Goal: Find specific page/section: Find specific page/section

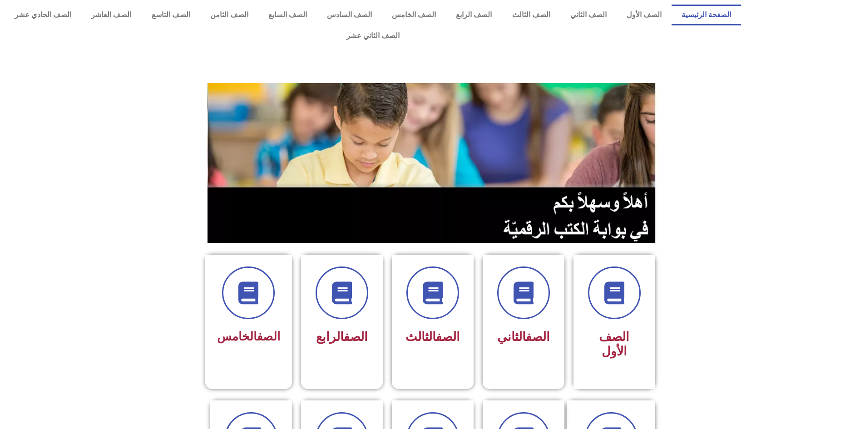
scroll to position [136, 0]
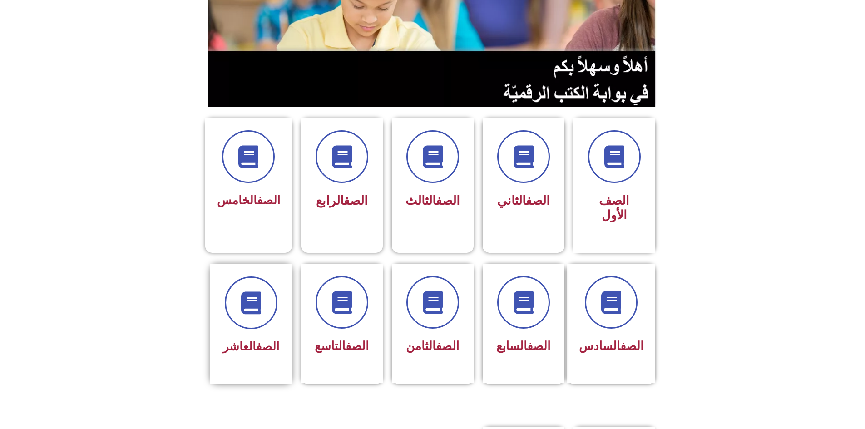
click at [229, 292] on div at bounding box center [250, 302] width 57 height 53
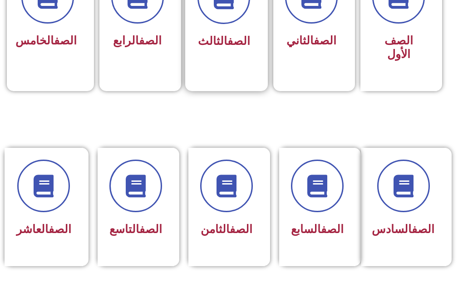
scroll to position [408, 0]
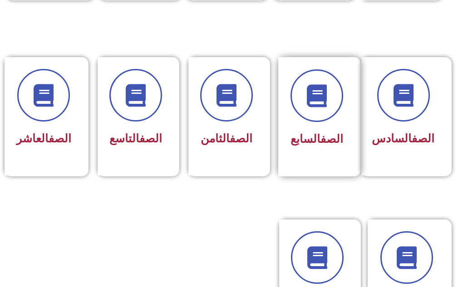
click at [322, 157] on div "الصف السابع" at bounding box center [316, 116] width 77 height 119
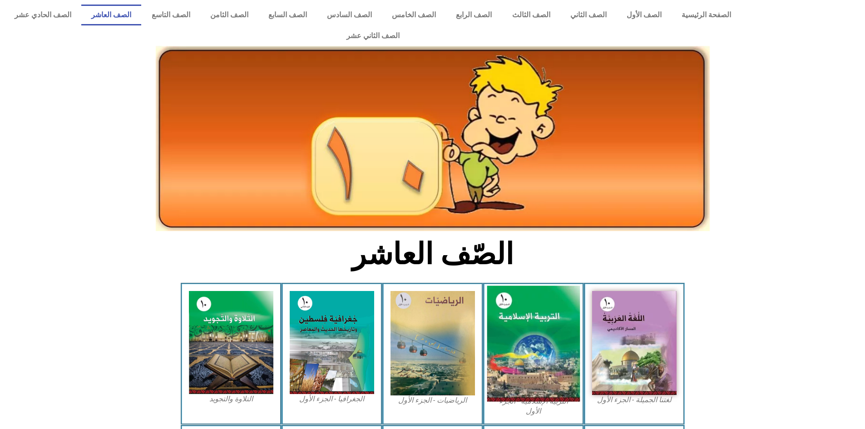
click at [522, 314] on img at bounding box center [533, 344] width 93 height 116
click at [530, 324] on img at bounding box center [533, 344] width 93 height 116
click at [499, 318] on img at bounding box center [533, 344] width 93 height 116
click at [549, 303] on img at bounding box center [533, 344] width 93 height 116
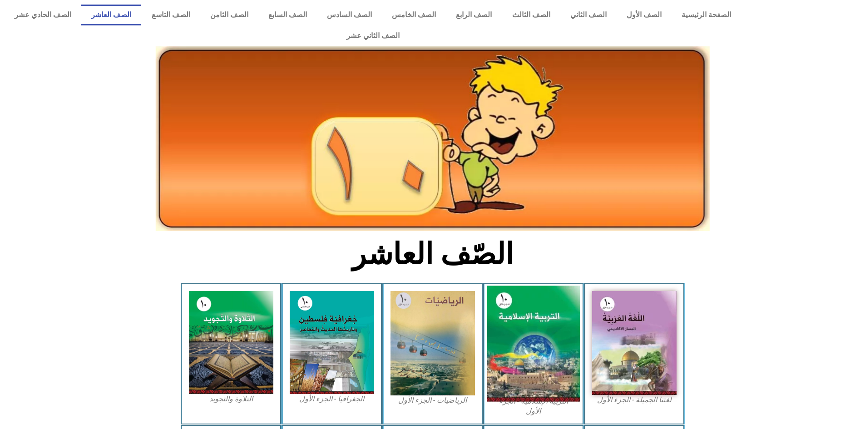
click at [552, 303] on img at bounding box center [533, 344] width 93 height 116
click at [547, 307] on img at bounding box center [533, 344] width 93 height 116
click at [570, 293] on img at bounding box center [533, 344] width 93 height 116
click at [571, 294] on img at bounding box center [533, 344] width 93 height 116
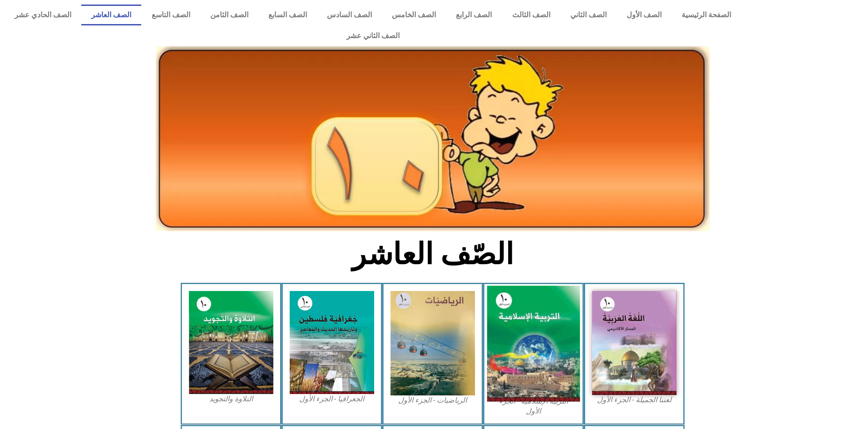
click at [573, 295] on img at bounding box center [533, 344] width 93 height 116
click at [537, 328] on img at bounding box center [533, 344] width 93 height 116
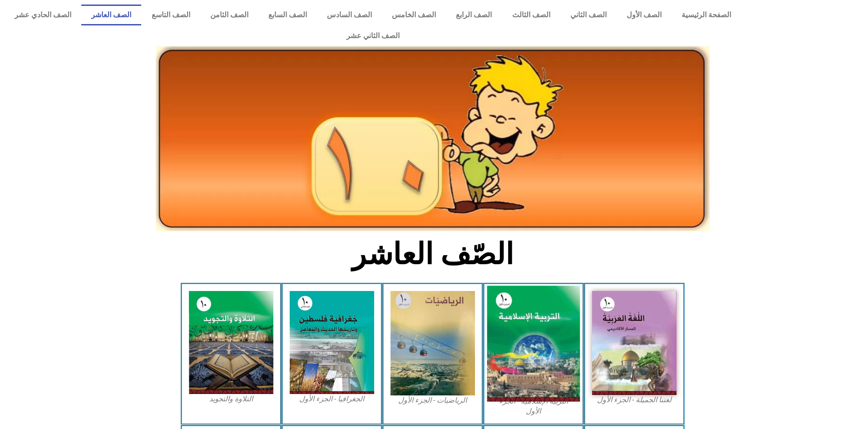
click at [537, 328] on img at bounding box center [533, 344] width 93 height 116
drag, startPoint x: 537, startPoint y: 328, endPoint x: 545, endPoint y: 287, distance: 42.1
click at [545, 287] on img at bounding box center [533, 344] width 93 height 116
click at [546, 287] on img at bounding box center [533, 344] width 93 height 116
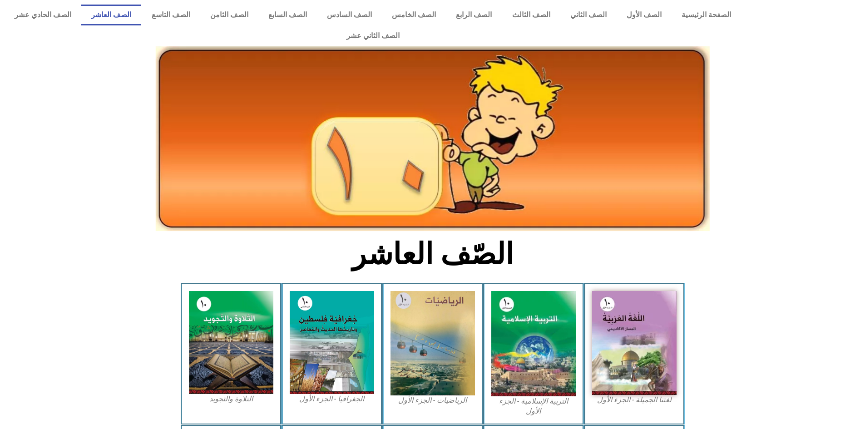
click at [479, 316] on div "الرياضيات - الجزء الأول​" at bounding box center [432, 354] width 101 height 142
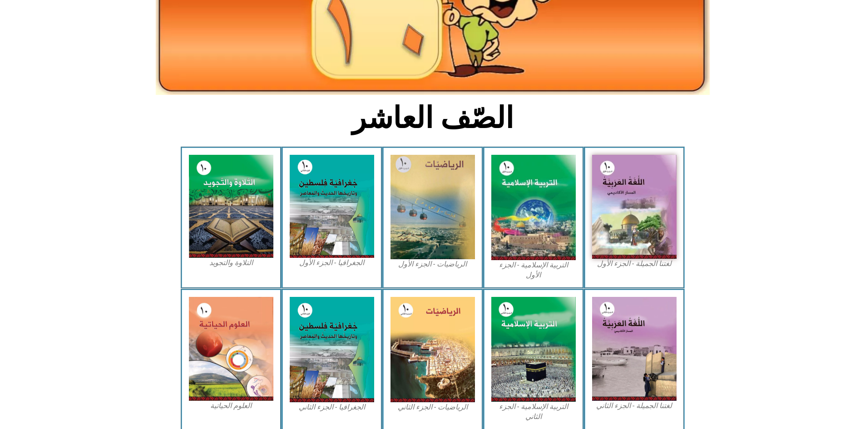
scroll to position [182, 0]
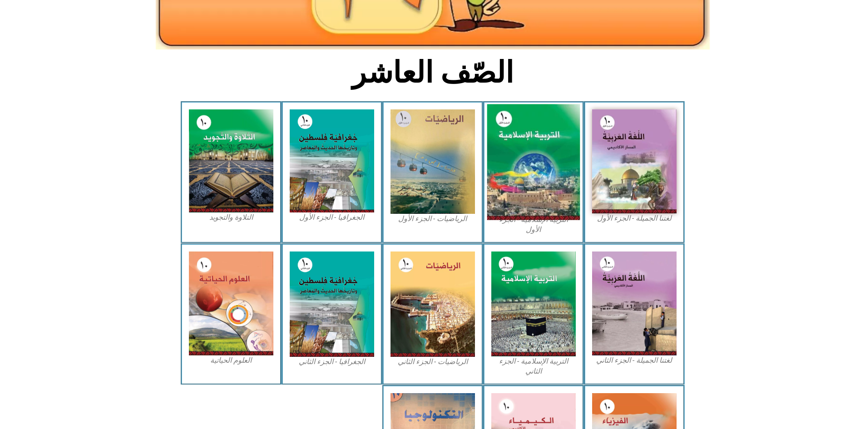
click at [540, 183] on img at bounding box center [533, 162] width 93 height 116
click at [542, 177] on img at bounding box center [533, 162] width 93 height 116
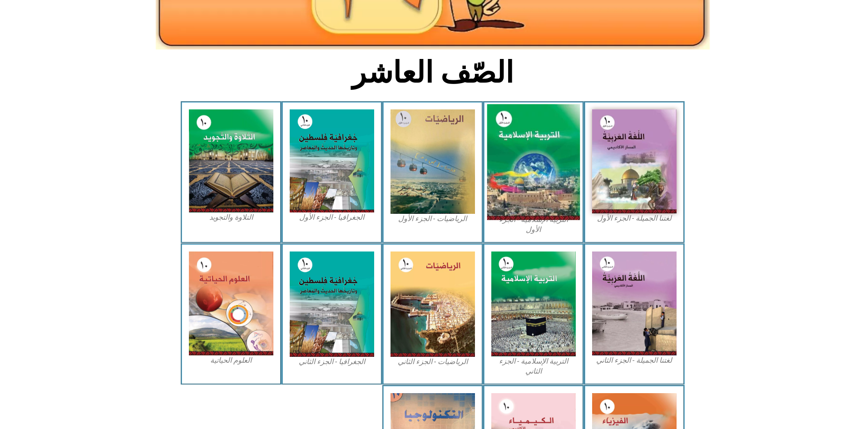
click at [542, 177] on img at bounding box center [533, 162] width 93 height 116
click at [543, 177] on img at bounding box center [533, 162] width 93 height 116
click at [543, 166] on img at bounding box center [533, 162] width 93 height 116
click at [531, 157] on img at bounding box center [533, 162] width 93 height 116
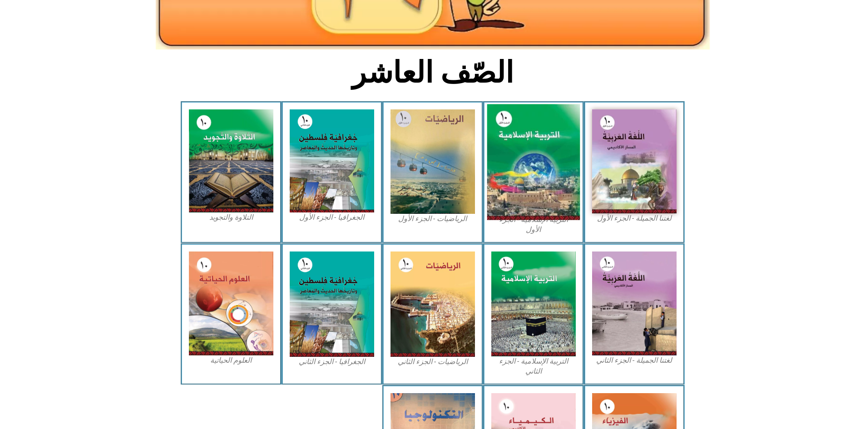
click at [516, 155] on img at bounding box center [533, 162] width 93 height 116
click at [535, 123] on img at bounding box center [533, 162] width 93 height 116
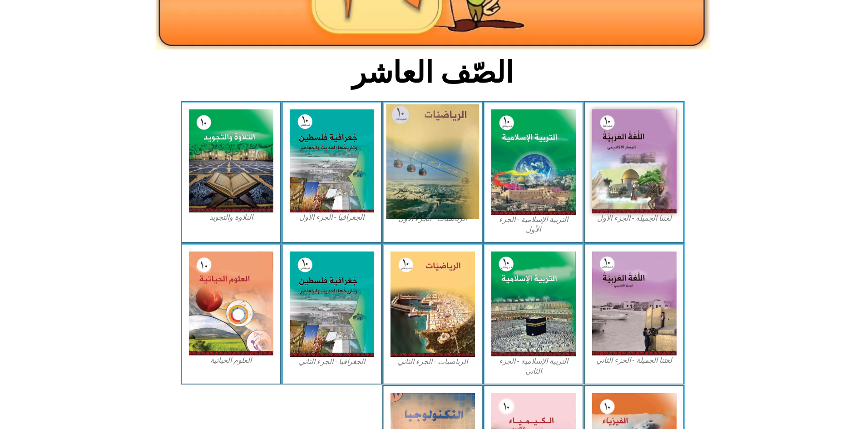
click at [423, 157] on img at bounding box center [432, 161] width 93 height 115
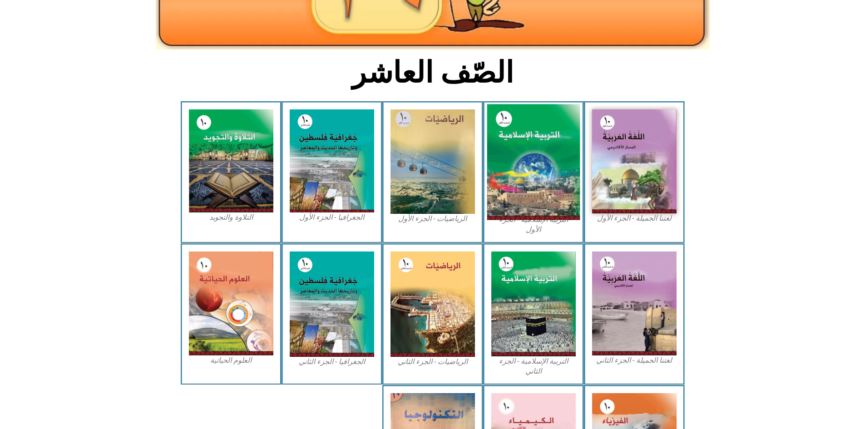
click at [514, 143] on img at bounding box center [533, 162] width 93 height 116
click at [514, 142] on img at bounding box center [533, 162] width 93 height 116
click at [516, 141] on img at bounding box center [533, 162] width 93 height 116
click at [517, 140] on img at bounding box center [533, 162] width 93 height 116
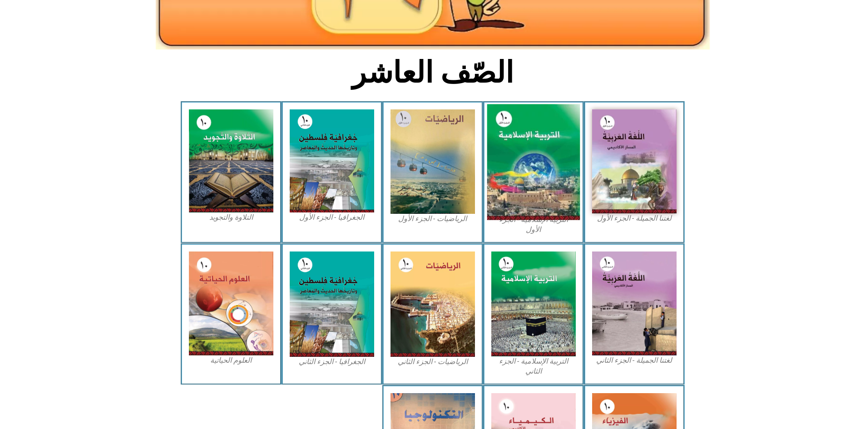
click at [519, 138] on img at bounding box center [533, 162] width 93 height 116
click at [527, 140] on img at bounding box center [533, 162] width 93 height 116
click at [527, 141] on img at bounding box center [533, 162] width 93 height 116
click at [538, 148] on img at bounding box center [533, 162] width 93 height 116
click at [524, 166] on img at bounding box center [533, 162] width 93 height 116
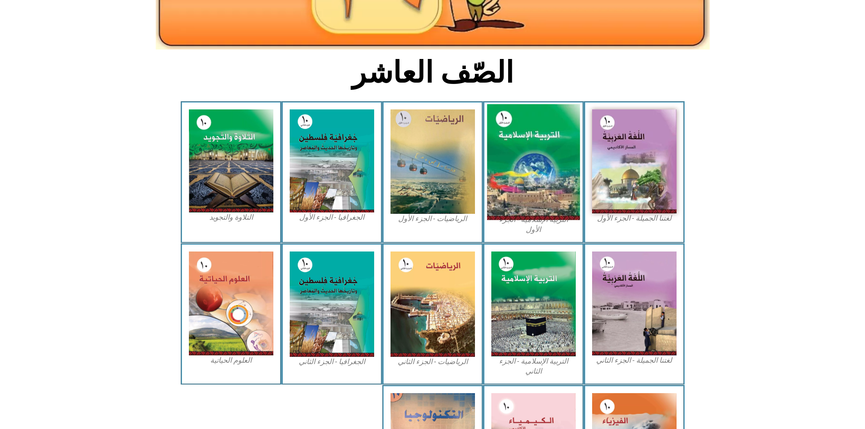
click at [524, 166] on img at bounding box center [533, 162] width 93 height 116
click at [535, 128] on img at bounding box center [533, 162] width 93 height 116
drag, startPoint x: 535, startPoint y: 128, endPoint x: 232, endPoint y: 135, distance: 302.3
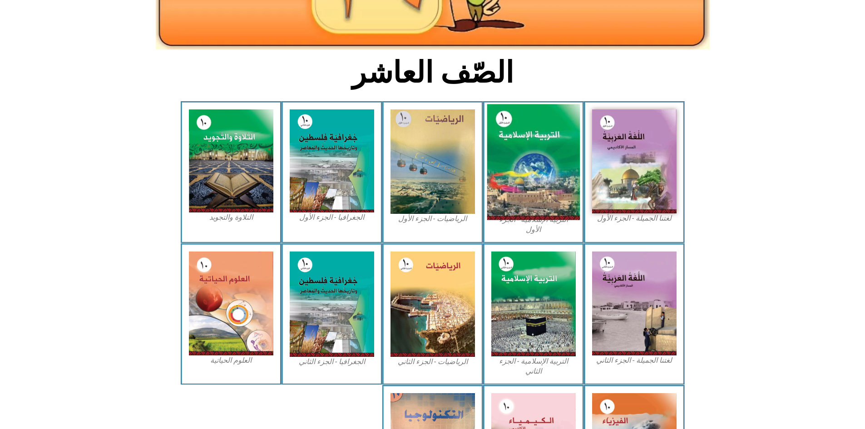
click at [535, 128] on img at bounding box center [533, 162] width 93 height 116
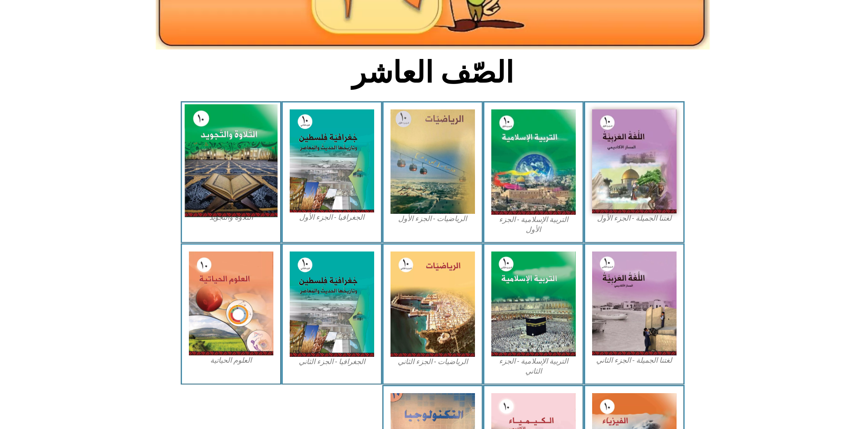
click at [232, 135] on div "الصّف العاشر لغتنا الجميلة - الجزء الأول​ التربية الإسلامية - الجزء الأول الريا…" at bounding box center [432, 208] width 865 height 615
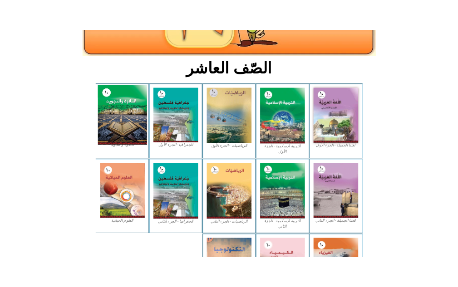
scroll to position [181, 0]
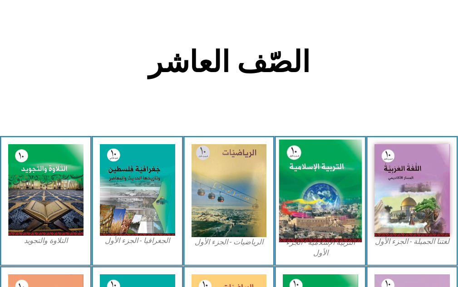
click at [310, 205] on img at bounding box center [320, 191] width 83 height 103
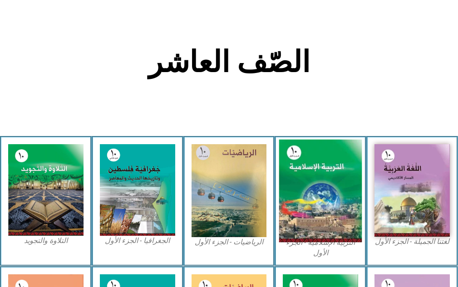
click at [310, 205] on img at bounding box center [320, 191] width 83 height 103
click at [310, 203] on img at bounding box center [320, 191] width 83 height 103
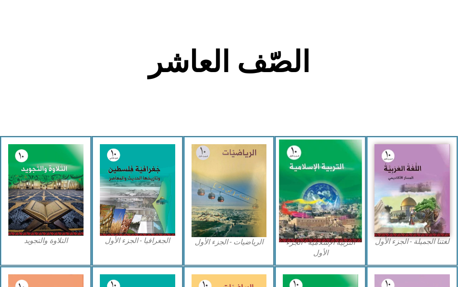
click at [310, 204] on img at bounding box center [320, 191] width 83 height 103
click at [310, 205] on img at bounding box center [320, 191] width 83 height 103
click at [314, 214] on img at bounding box center [320, 191] width 83 height 103
click at [308, 212] on img at bounding box center [320, 191] width 83 height 103
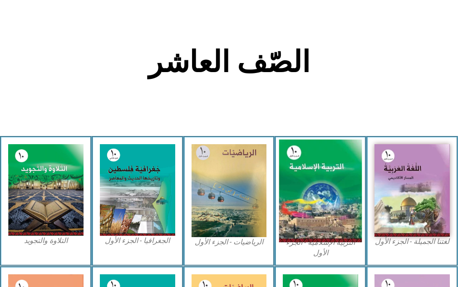
click at [312, 210] on img at bounding box center [320, 191] width 83 height 103
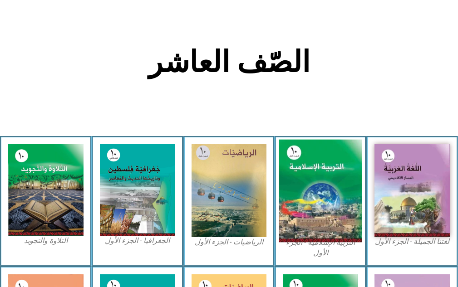
click at [312, 210] on img at bounding box center [320, 191] width 83 height 103
click at [312, 208] on img at bounding box center [320, 191] width 83 height 103
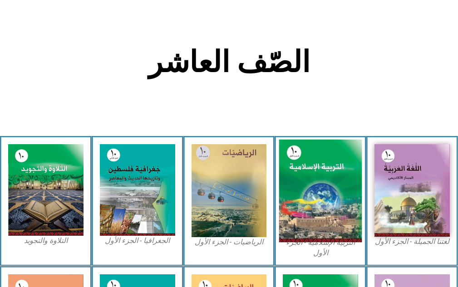
click at [312, 208] on img at bounding box center [320, 191] width 83 height 103
click at [320, 193] on img at bounding box center [320, 191] width 83 height 103
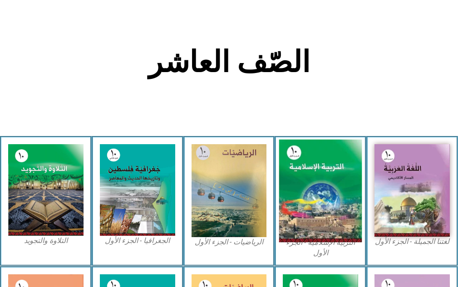
click at [320, 193] on img at bounding box center [320, 191] width 83 height 103
click at [317, 204] on img at bounding box center [320, 191] width 83 height 103
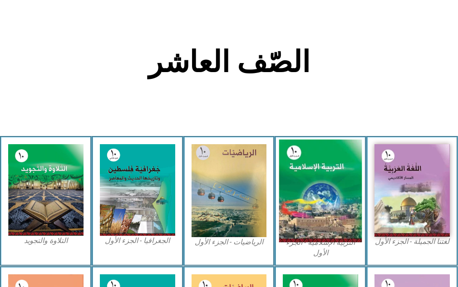
click at [317, 204] on img at bounding box center [320, 191] width 83 height 103
click at [316, 204] on img at bounding box center [320, 191] width 83 height 103
click at [332, 195] on img at bounding box center [320, 191] width 83 height 103
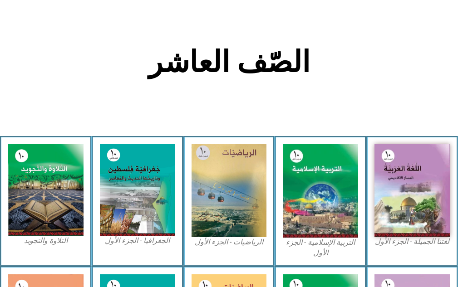
click at [324, 251] on figcaption "التربية الإسلامية - الجزء الأول" at bounding box center [320, 248] width 75 height 20
drag, startPoint x: 324, startPoint y: 251, endPoint x: 343, endPoint y: 239, distance: 22.5
click at [343, 239] on figcaption "التربية الإسلامية - الجزء الأول" at bounding box center [320, 248] width 75 height 20
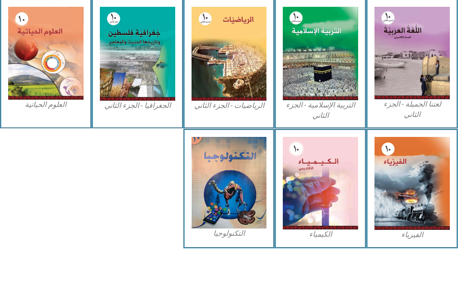
scroll to position [267, 0]
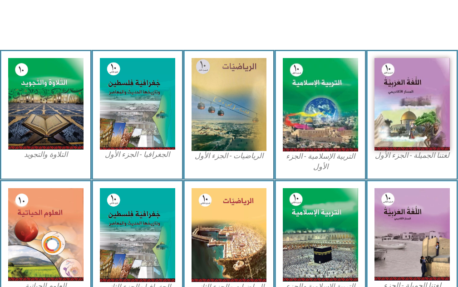
click at [316, 159] on figcaption "التربية الإسلامية - الجزء الأول" at bounding box center [320, 162] width 75 height 20
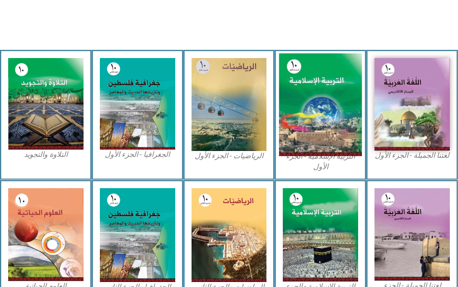
click at [315, 120] on img at bounding box center [320, 105] width 83 height 103
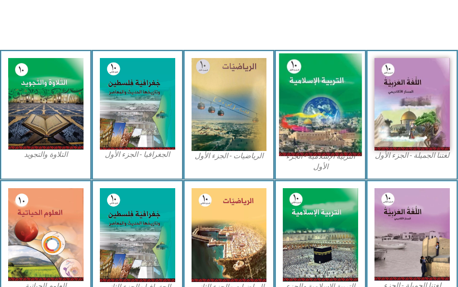
click at [315, 120] on img at bounding box center [320, 105] width 83 height 103
click at [334, 142] on img at bounding box center [320, 105] width 83 height 103
click at [324, 143] on img at bounding box center [320, 105] width 83 height 103
click at [315, 136] on img at bounding box center [320, 105] width 83 height 103
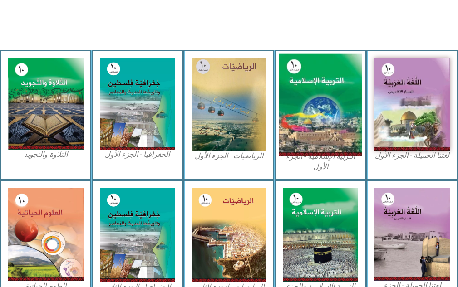
click at [315, 136] on img at bounding box center [320, 105] width 83 height 103
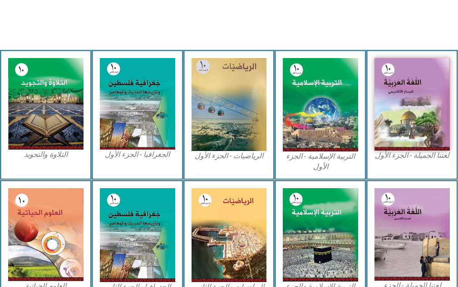
click at [323, 157] on figcaption "التربية الإسلامية - الجزء الأول" at bounding box center [320, 162] width 75 height 20
click at [323, 162] on figcaption "التربية الإسلامية - الجزء الأول" at bounding box center [320, 162] width 75 height 20
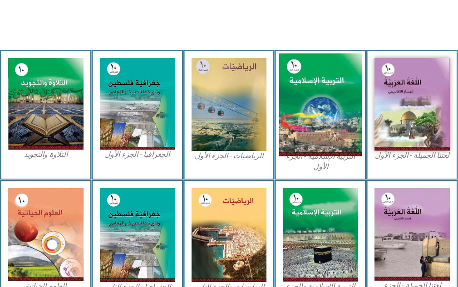
click at [323, 100] on img at bounding box center [320, 105] width 83 height 103
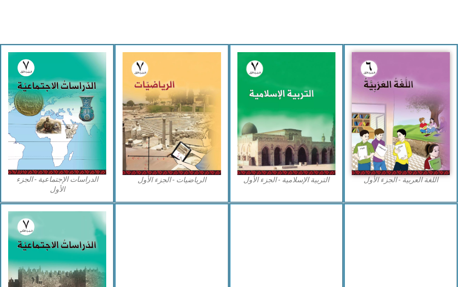
scroll to position [363, 0]
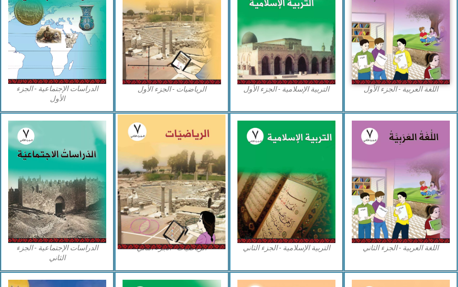
click at [178, 166] on img at bounding box center [172, 181] width 108 height 135
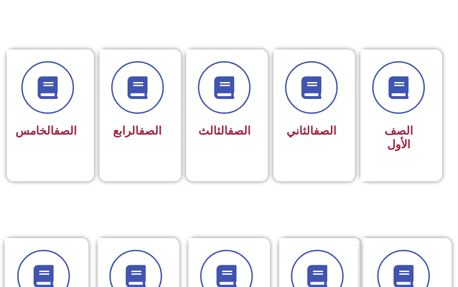
scroll to position [272, 0]
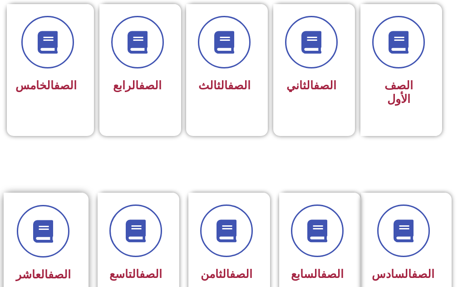
click at [71, 223] on div "الصف العاشر" at bounding box center [43, 252] width 79 height 119
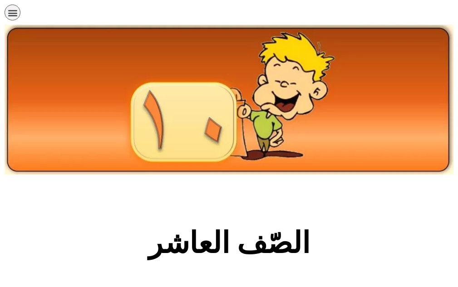
scroll to position [182, 0]
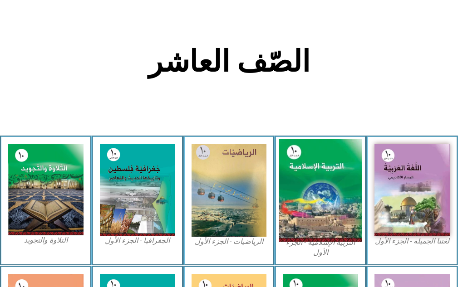
click at [320, 180] on img at bounding box center [320, 190] width 83 height 103
click at [320, 182] on img at bounding box center [320, 190] width 83 height 103
click at [321, 182] on img at bounding box center [320, 190] width 83 height 103
click at [322, 182] on img at bounding box center [320, 190] width 83 height 103
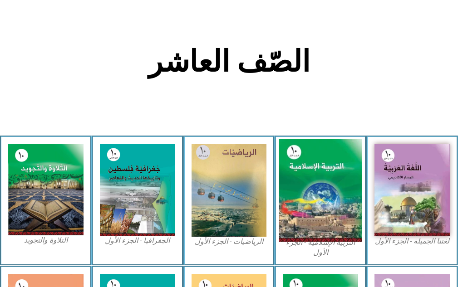
click at [322, 181] on img at bounding box center [320, 190] width 83 height 103
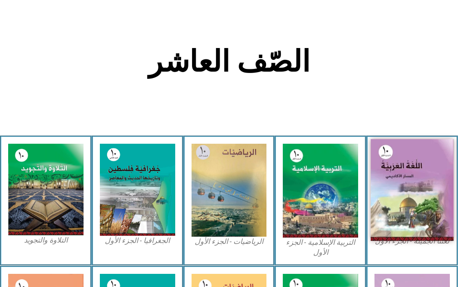
click at [428, 161] on img at bounding box center [412, 190] width 83 height 102
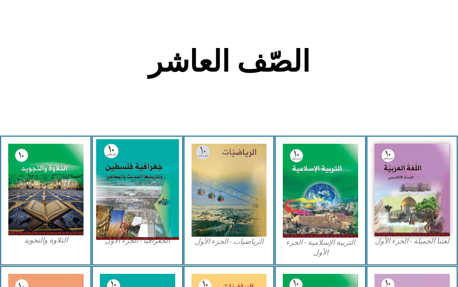
click at [155, 185] on img at bounding box center [137, 189] width 83 height 101
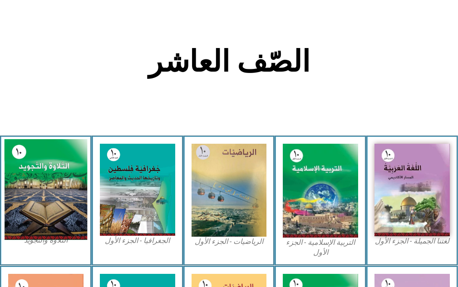
click at [69, 167] on img at bounding box center [46, 189] width 83 height 101
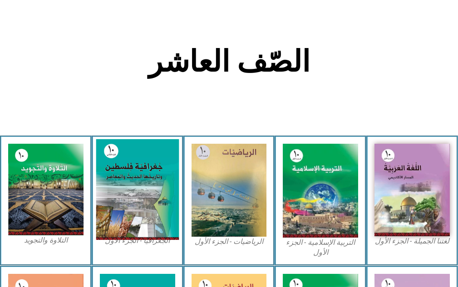
scroll to position [272, 0]
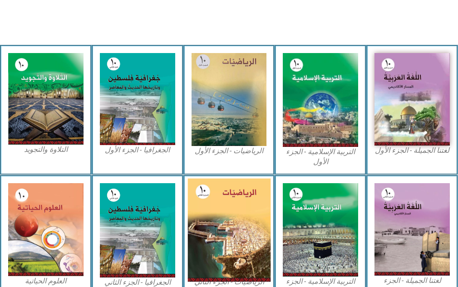
click at [211, 239] on img at bounding box center [228, 230] width 83 height 103
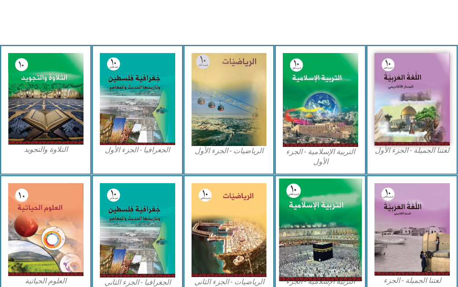
click at [301, 249] on img at bounding box center [320, 230] width 83 height 103
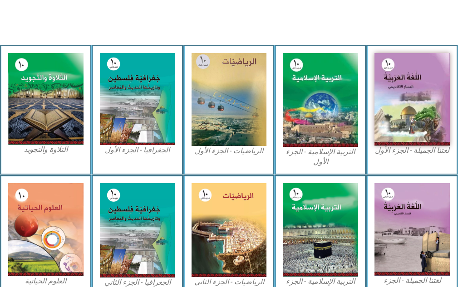
click at [282, 115] on div "التربية الإسلامية - الجزء الأول" at bounding box center [321, 110] width 92 height 130
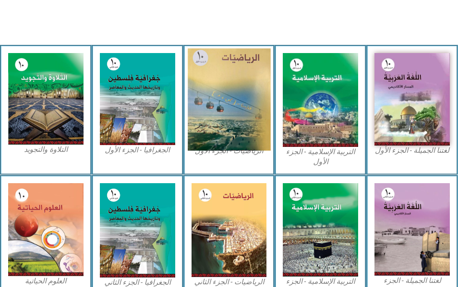
click at [226, 115] on img at bounding box center [228, 100] width 83 height 102
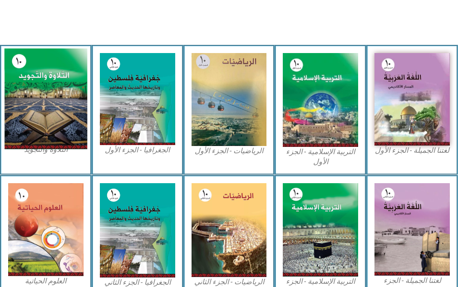
click at [61, 117] on img at bounding box center [46, 99] width 83 height 101
click at [74, 118] on img at bounding box center [46, 99] width 83 height 101
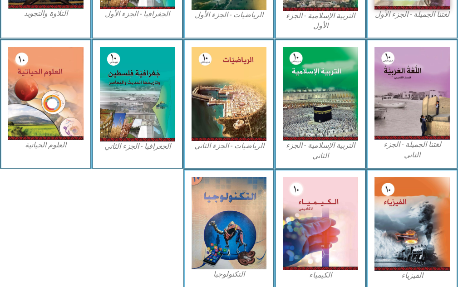
scroll to position [449, 0]
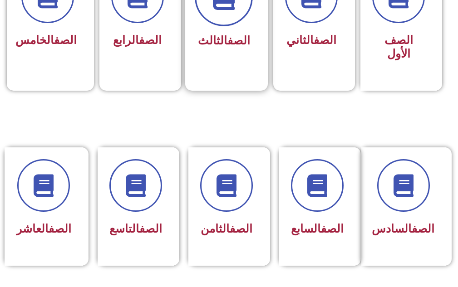
scroll to position [363, 0]
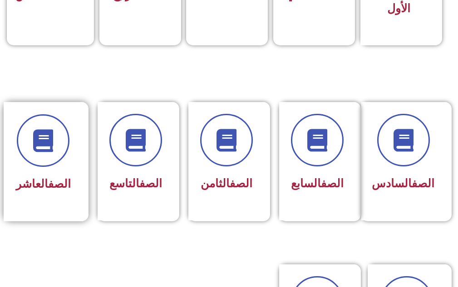
click at [57, 196] on div "الصف العاشر" at bounding box center [43, 161] width 79 height 119
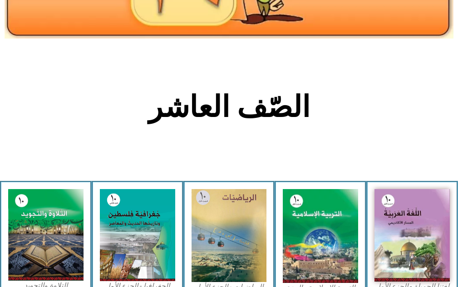
scroll to position [182, 0]
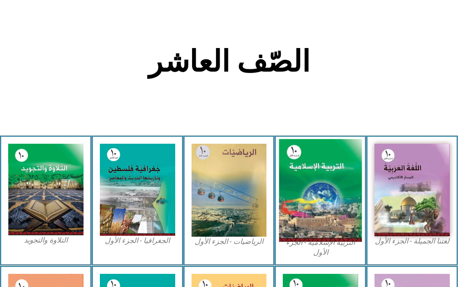
click at [308, 209] on img at bounding box center [320, 190] width 83 height 103
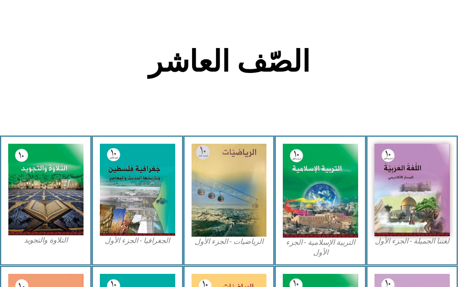
click at [316, 248] on figcaption "التربية الإسلامية - الجزء الأول" at bounding box center [320, 248] width 75 height 20
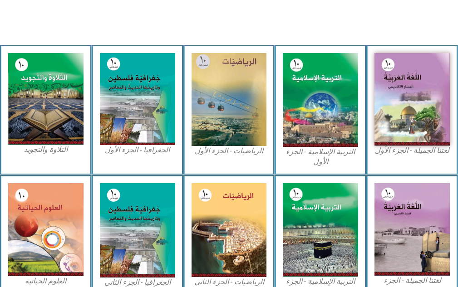
scroll to position [227, 0]
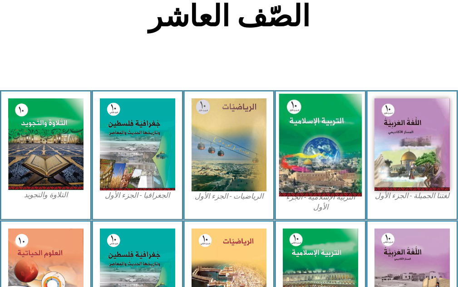
click at [334, 109] on img at bounding box center [320, 145] width 83 height 103
click at [336, 180] on img at bounding box center [320, 145] width 83 height 103
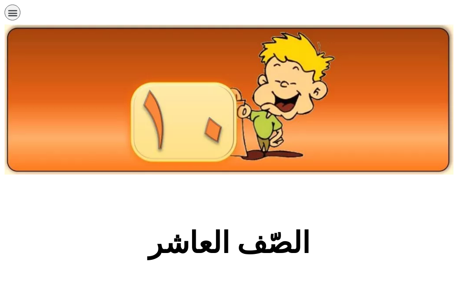
scroll to position [272, 0]
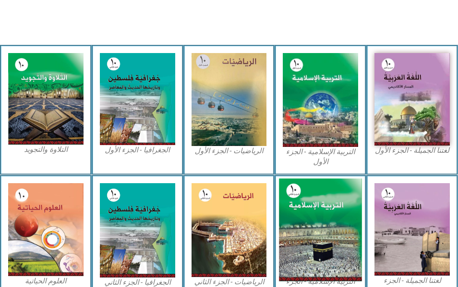
click at [343, 211] on img at bounding box center [320, 230] width 83 height 103
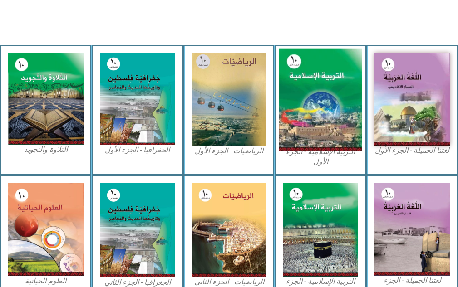
click at [310, 103] on img at bounding box center [320, 100] width 83 height 103
drag, startPoint x: 310, startPoint y: 103, endPoint x: 341, endPoint y: 134, distance: 43.6
click at [341, 134] on img at bounding box center [320, 100] width 83 height 103
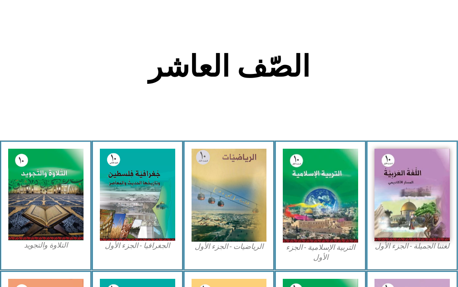
scroll to position [0, 0]
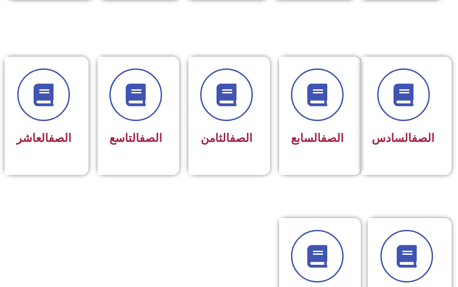
scroll to position [454, 0]
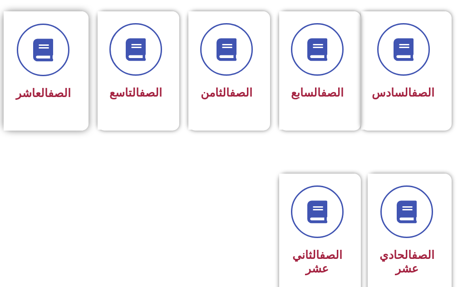
click at [43, 107] on div "الصف العاشر" at bounding box center [43, 70] width 79 height 119
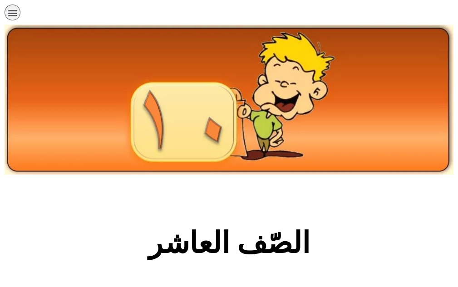
scroll to position [318, 0]
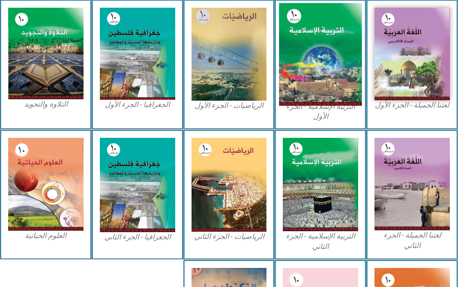
click at [317, 67] on img at bounding box center [320, 54] width 83 height 103
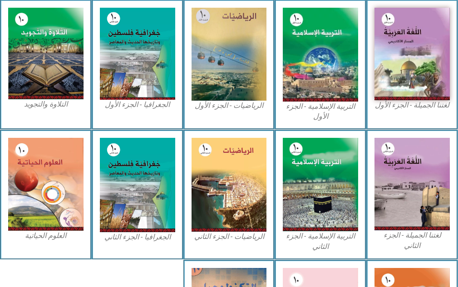
click at [327, 109] on figcaption "التربية الإسلامية - الجزء الأول" at bounding box center [320, 112] width 75 height 20
click at [318, 108] on figcaption "التربية الإسلامية - الجزء الأول" at bounding box center [320, 112] width 75 height 20
click at [305, 103] on figcaption "التربية الإسلامية - الجزء الأول" at bounding box center [320, 112] width 75 height 20
